Goal: Use online tool/utility: Utilize a website feature to perform a specific function

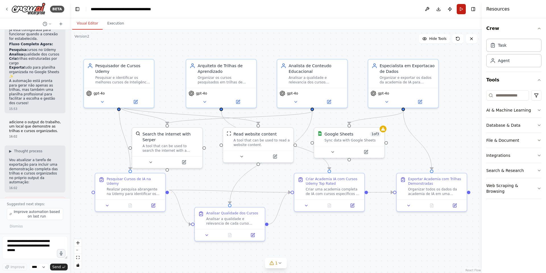
click at [459, 7] on button "Run" at bounding box center [460, 9] width 9 height 10
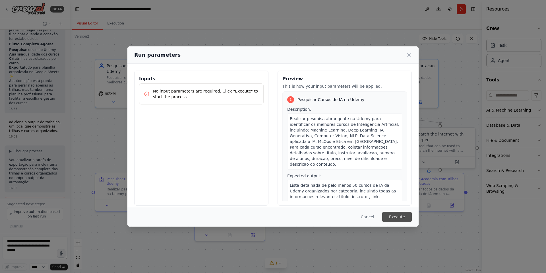
click at [396, 213] on button "Execute" at bounding box center [397, 216] width 30 height 10
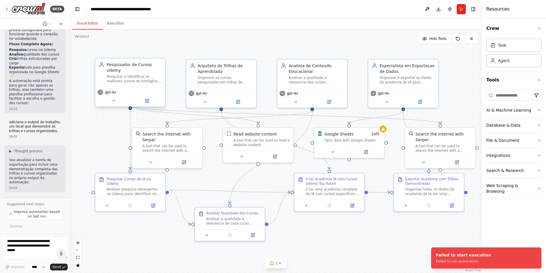
scroll to position [2856, 0]
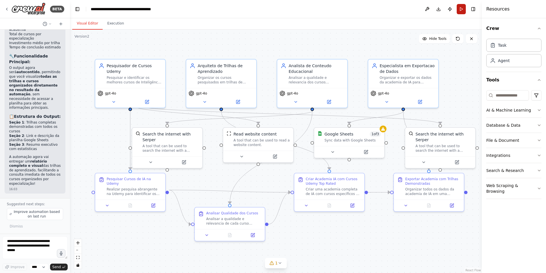
click at [461, 9] on button "Run" at bounding box center [460, 9] width 9 height 10
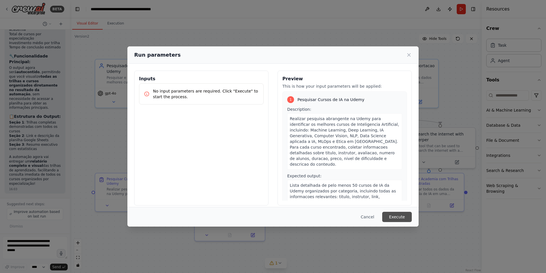
click at [390, 215] on button "Execute" at bounding box center [397, 216] width 30 height 10
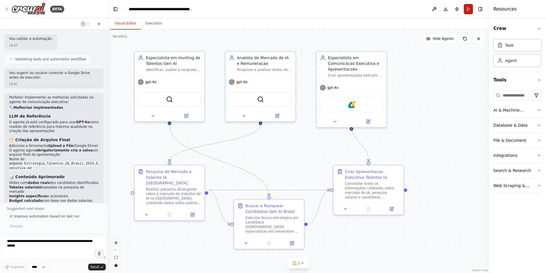
click at [468, 9] on button "Run" at bounding box center [468, 9] width 9 height 10
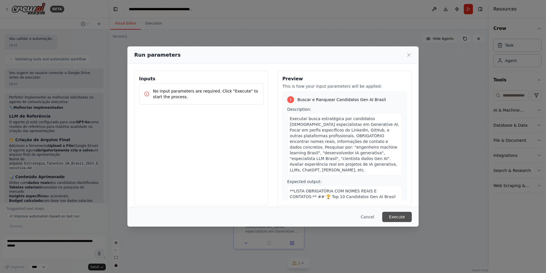
click at [401, 216] on button "Execute" at bounding box center [397, 216] width 30 height 10
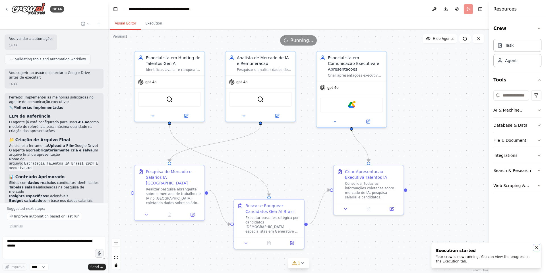
click at [534, 248] on button "Notifications (F8)" at bounding box center [536, 247] width 7 height 7
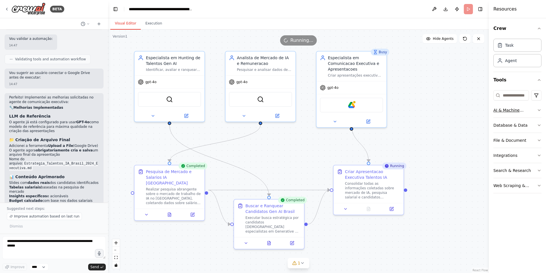
click at [539, 109] on icon "button" at bounding box center [539, 110] width 5 height 5
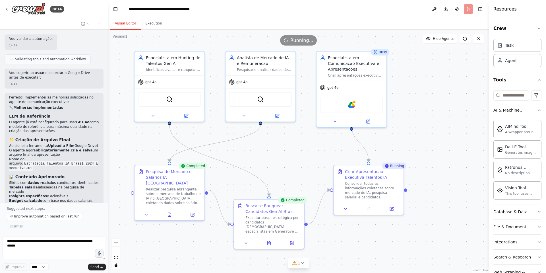
click at [537, 109] on icon "button" at bounding box center [539, 110] width 5 height 5
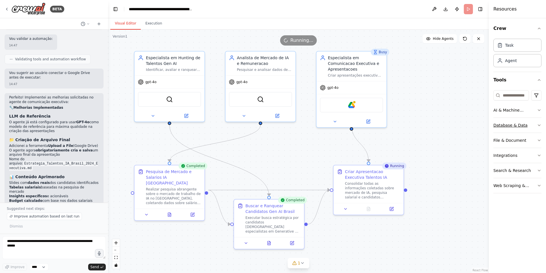
click at [533, 125] on button "Database & Data" at bounding box center [517, 125] width 48 height 15
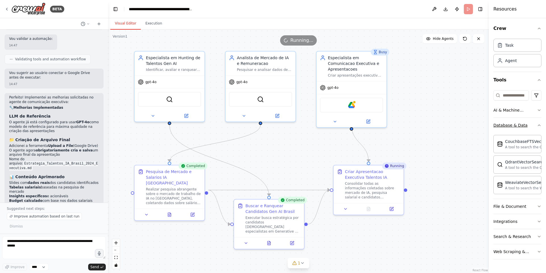
click at [533, 125] on button "Database & Data" at bounding box center [517, 125] width 48 height 15
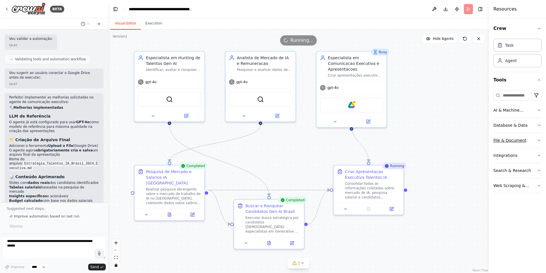
click at [536, 142] on button "File & Document" at bounding box center [517, 140] width 48 height 15
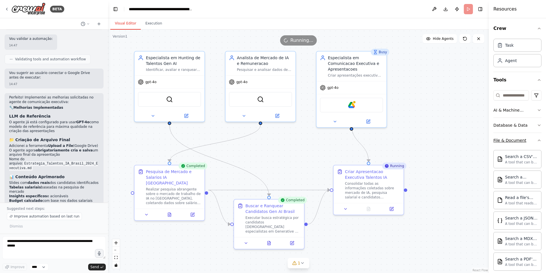
click at [537, 142] on icon "button" at bounding box center [539, 140] width 5 height 5
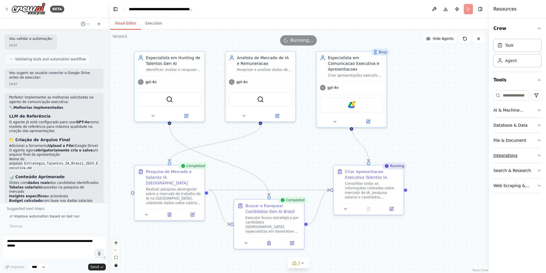
click at [530, 157] on button "Integrations" at bounding box center [517, 155] width 48 height 15
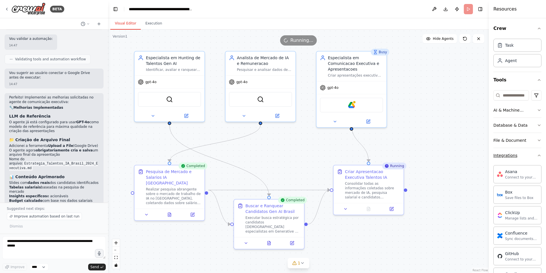
click at [538, 155] on icon "button" at bounding box center [539, 155] width 2 height 1
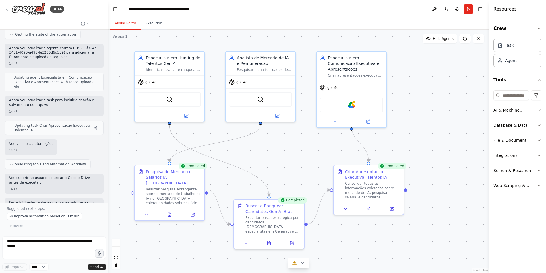
scroll to position [1983, 0]
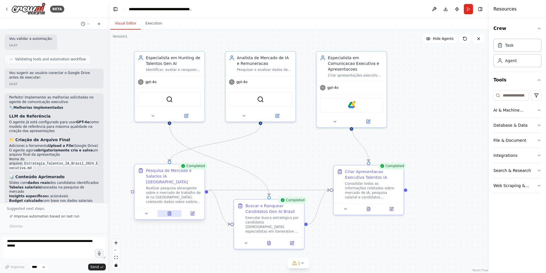
click at [170, 214] on icon at bounding box center [169, 214] width 1 height 0
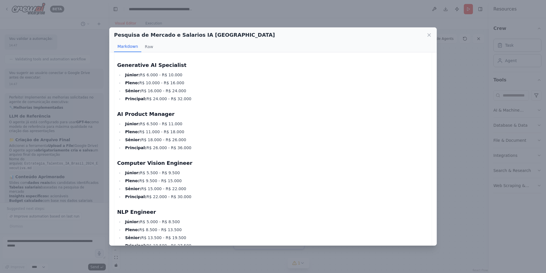
scroll to position [175, 0]
click at [428, 34] on icon at bounding box center [428, 35] width 3 height 3
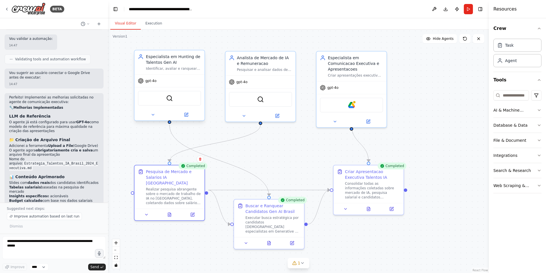
click at [155, 85] on div "gpt-4o" at bounding box center [169, 80] width 70 height 13
click at [187, 115] on icon at bounding box center [185, 114] width 3 height 3
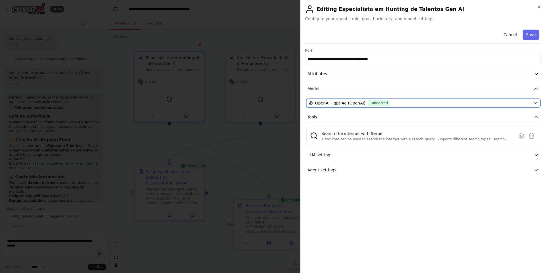
click at [396, 103] on div "OpenAI - gpt-4o (OpenAI) Connected" at bounding box center [420, 103] width 222 height 6
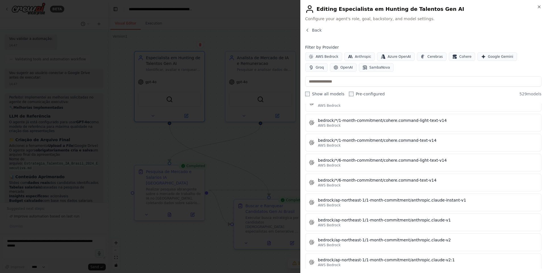
scroll to position [0, 0]
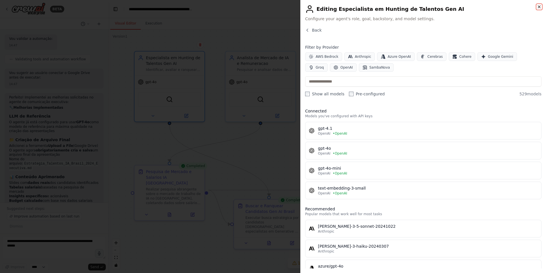
click at [538, 8] on icon "button" at bounding box center [539, 7] width 2 height 2
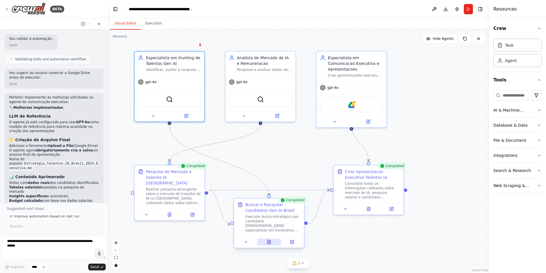
click at [268, 240] on button at bounding box center [269, 241] width 24 height 7
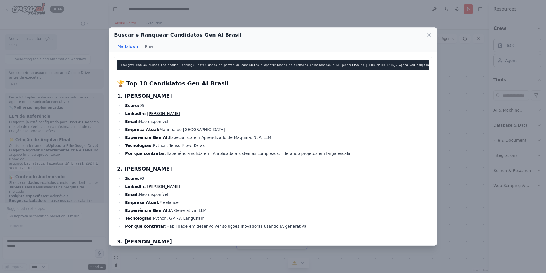
click at [157, 116] on link "Alessandro Pessoa" at bounding box center [163, 113] width 33 height 5
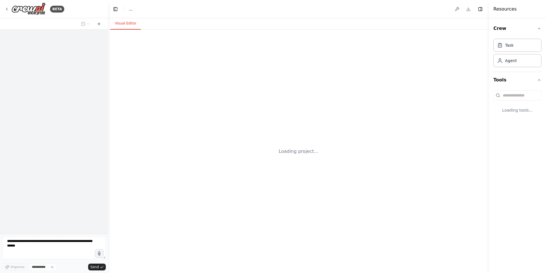
select select "****"
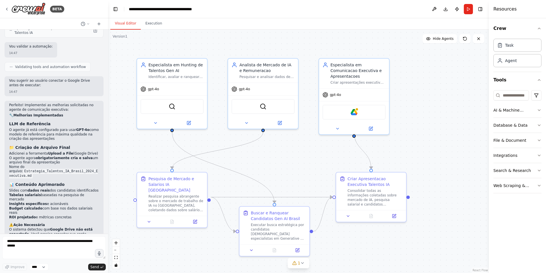
scroll to position [1962, 0]
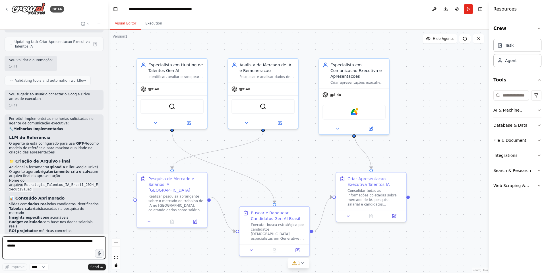
click at [46, 246] on textarea at bounding box center [53, 247] width 103 height 23
type textarea "*"
type textarea "**********"
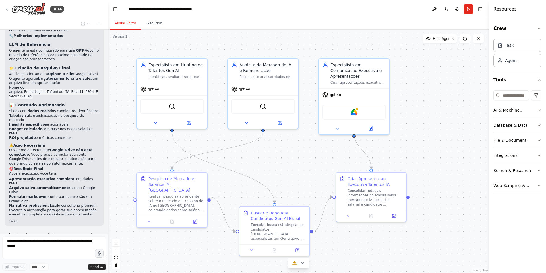
scroll to position [2059, 0]
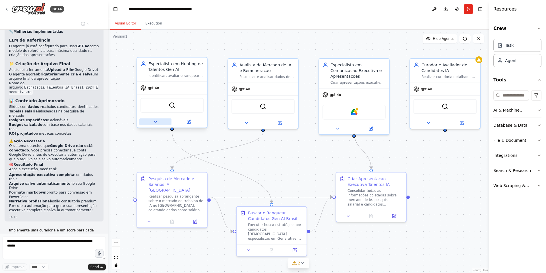
click at [152, 122] on button at bounding box center [155, 121] width 32 height 7
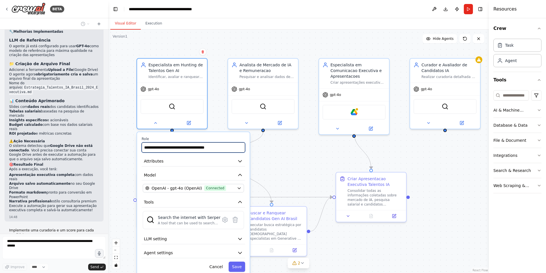
click at [192, 144] on input "**********" at bounding box center [193, 147] width 103 height 10
click at [237, 163] on button "Attributes" at bounding box center [193, 161] width 103 height 11
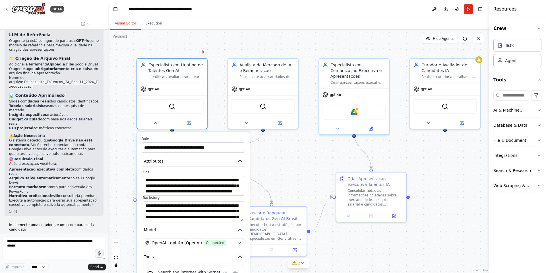
scroll to position [2098, 0]
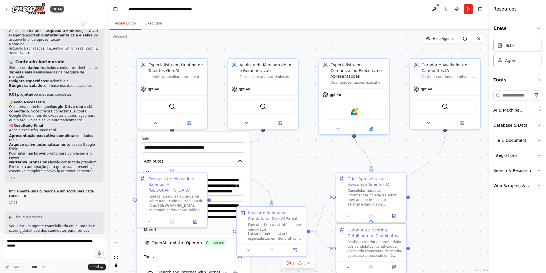
click at [216, 228] on button "Model" at bounding box center [193, 229] width 103 height 11
click at [283, 197] on icon "Edge from f7d7127e-0abc-4609-8d78-5dad2e3f958f to 93f88d08-9b45-4941-b587-c7d92…" at bounding box center [272, 197] width 122 height 0
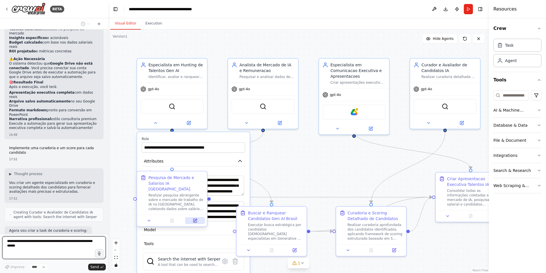
scroll to position [2147, 0]
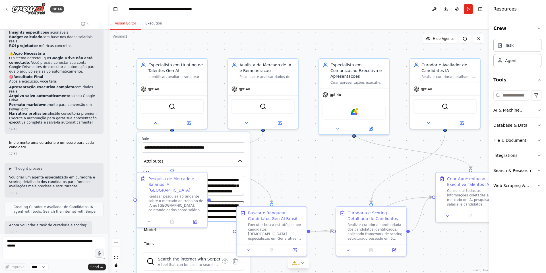
click at [219, 220] on textarea "**********" at bounding box center [193, 211] width 101 height 20
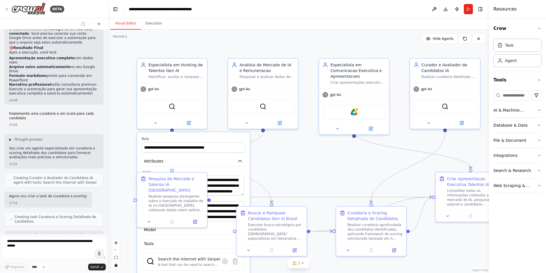
click at [250, 167] on div "**********" at bounding box center [193, 224] width 114 height 187
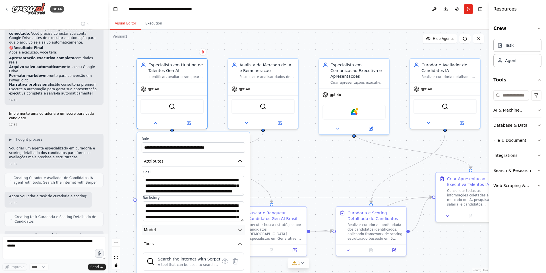
click at [239, 230] on icon "button" at bounding box center [239, 230] width 3 height 2
click at [239, 161] on icon "button" at bounding box center [239, 161] width 3 height 2
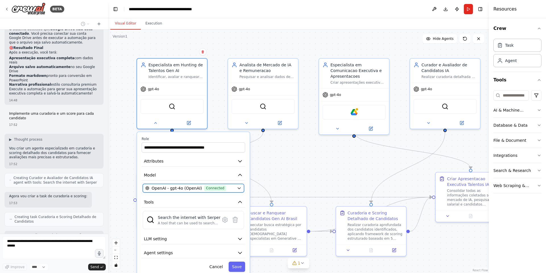
click at [240, 191] on button "OpenAI - gpt-4o (OpenAI) Connected" at bounding box center [193, 188] width 101 height 9
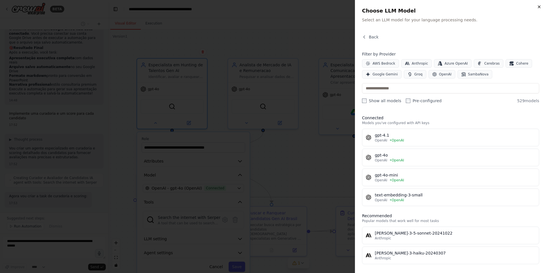
click at [538, 7] on icon "button" at bounding box center [539, 7] width 5 height 5
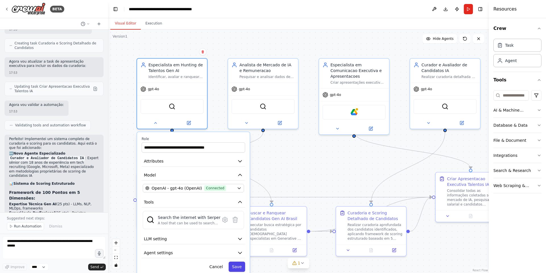
click at [239, 267] on button "Save" at bounding box center [236, 266] width 16 height 10
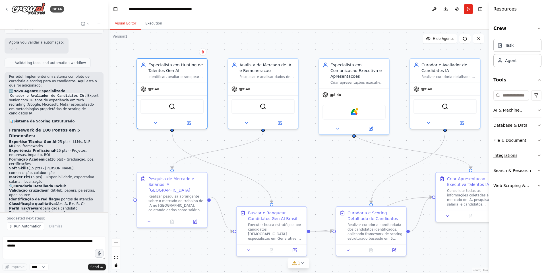
click at [511, 154] on div "Integrations" at bounding box center [505, 155] width 24 height 6
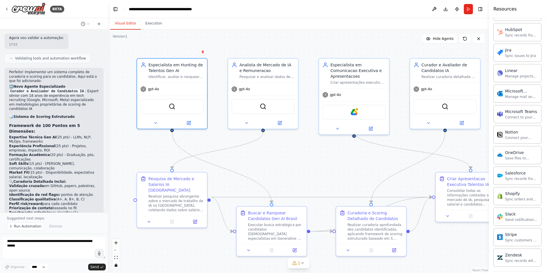
scroll to position [364, 0]
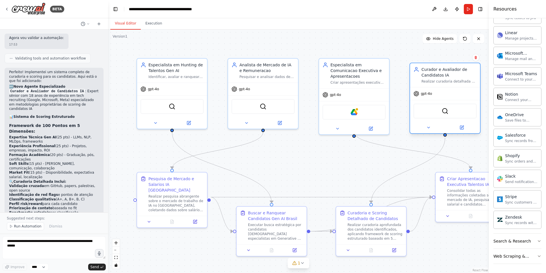
drag, startPoint x: 435, startPoint y: 79, endPoint x: 434, endPoint y: 83, distance: 4.1
click at [434, 83] on div "Curador e Avaliador de Candidatos IA Realizar curadoria detalhada e scoring sis…" at bounding box center [445, 75] width 70 height 24
click at [464, 11] on button "Run" at bounding box center [468, 9] width 9 height 10
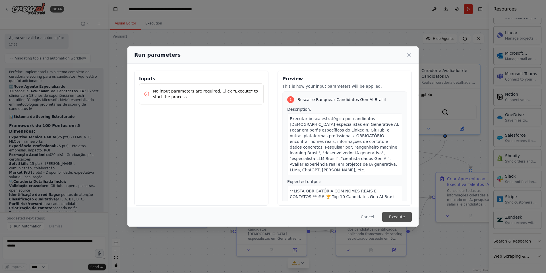
click at [402, 216] on button "Execute" at bounding box center [397, 216] width 30 height 10
